Goal: Find contact information: Find contact information

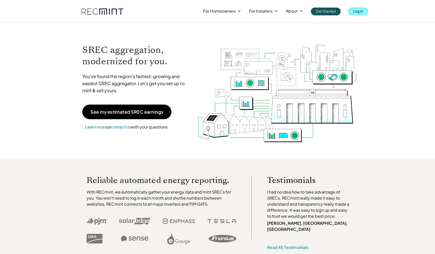
click at [354, 11] on p "Log In" at bounding box center [358, 11] width 10 height 7
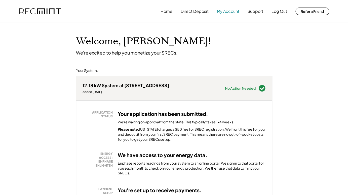
click at [227, 11] on button "My Account" at bounding box center [228, 11] width 22 height 10
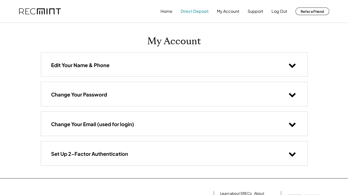
click at [191, 11] on button "Direct Deposit" at bounding box center [195, 11] width 28 height 10
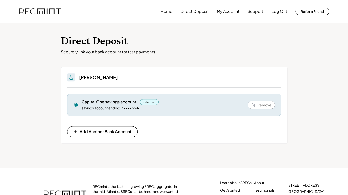
click at [30, 88] on div "Direct Deposit Securely link your bank account for fast payments. You'll be abl…" at bounding box center [174, 95] width 348 height 145
click at [256, 9] on button "Support" at bounding box center [256, 11] width 16 height 10
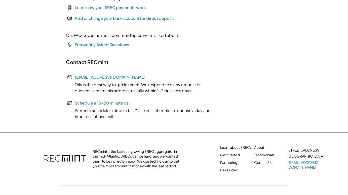
scroll to position [92, 0]
click at [98, 104] on font "Schedule a 10-20 minute call" at bounding box center [103, 102] width 56 height 5
